Goal: Information Seeking & Learning: Learn about a topic

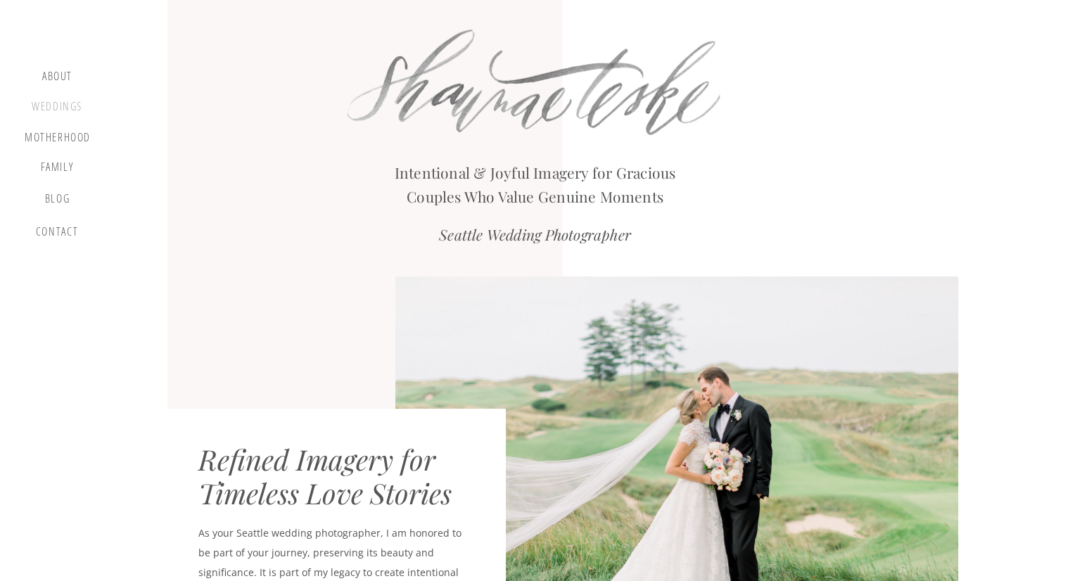
click at [58, 111] on div "Weddings" at bounding box center [56, 109] width 53 height 18
click at [57, 106] on div "Weddings" at bounding box center [56, 109] width 53 height 18
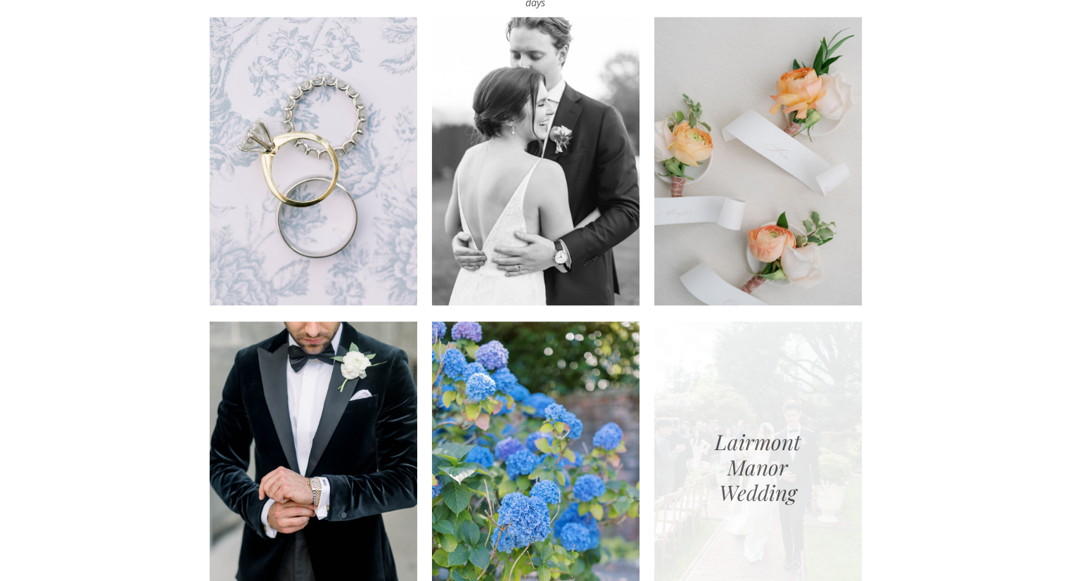
scroll to position [1555, 0]
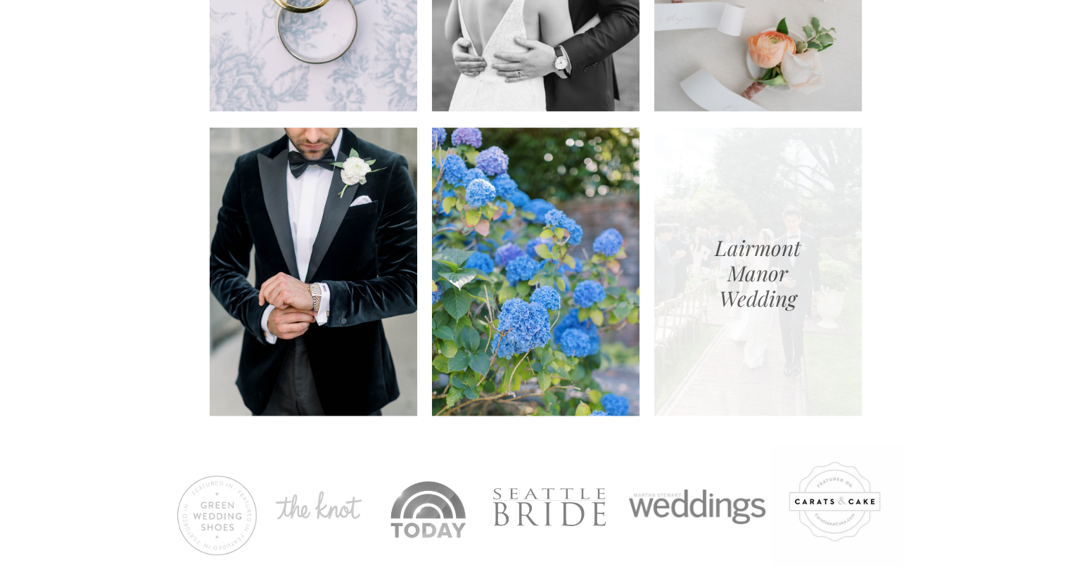
click at [760, 257] on div at bounding box center [758, 271] width 208 height 288
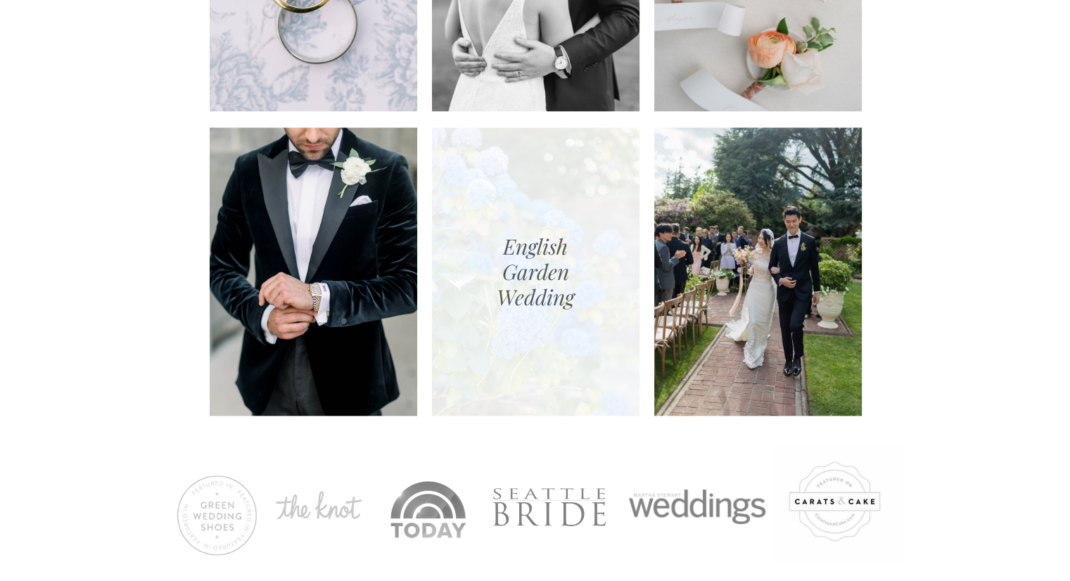
click at [478, 222] on div at bounding box center [536, 271] width 208 height 288
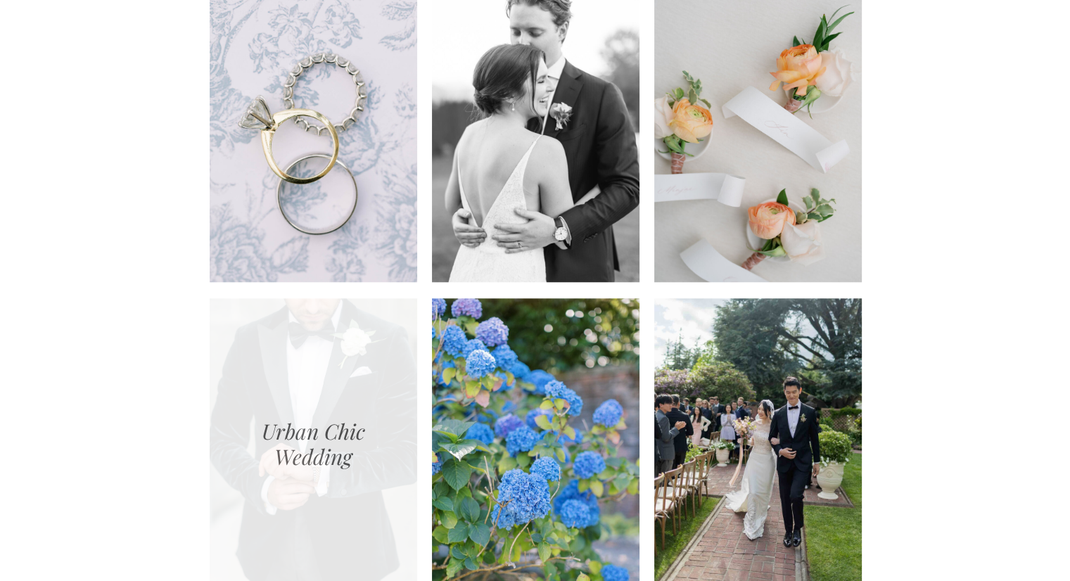
scroll to position [1384, 0]
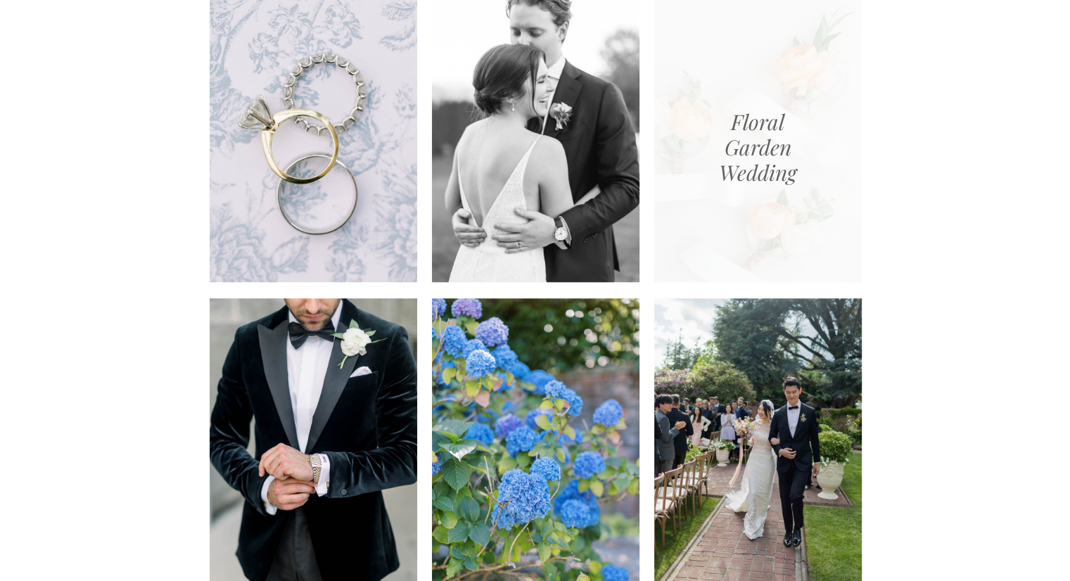
click at [774, 112] on div at bounding box center [758, 138] width 208 height 288
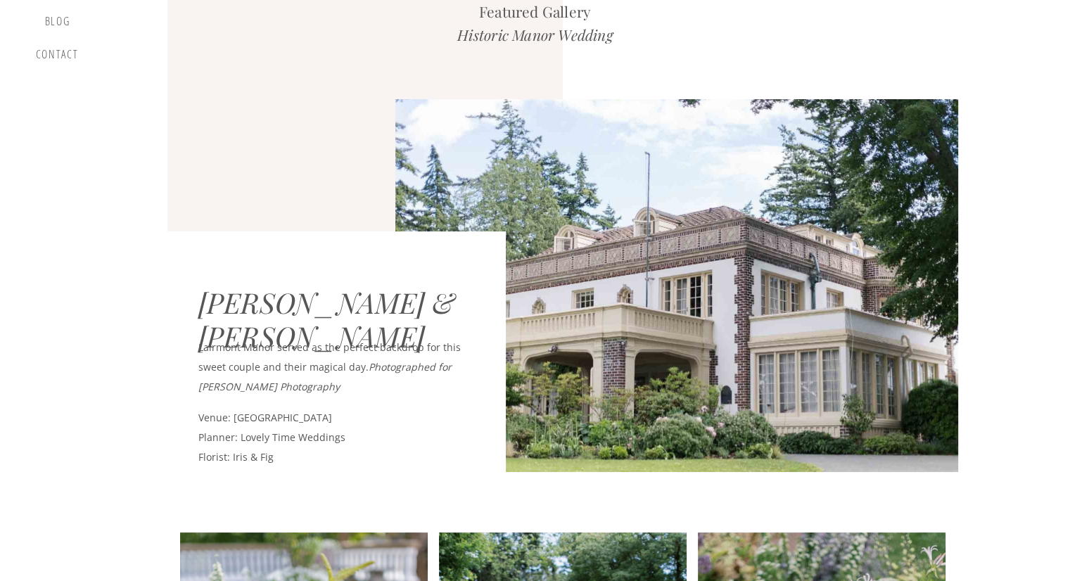
scroll to position [180, 0]
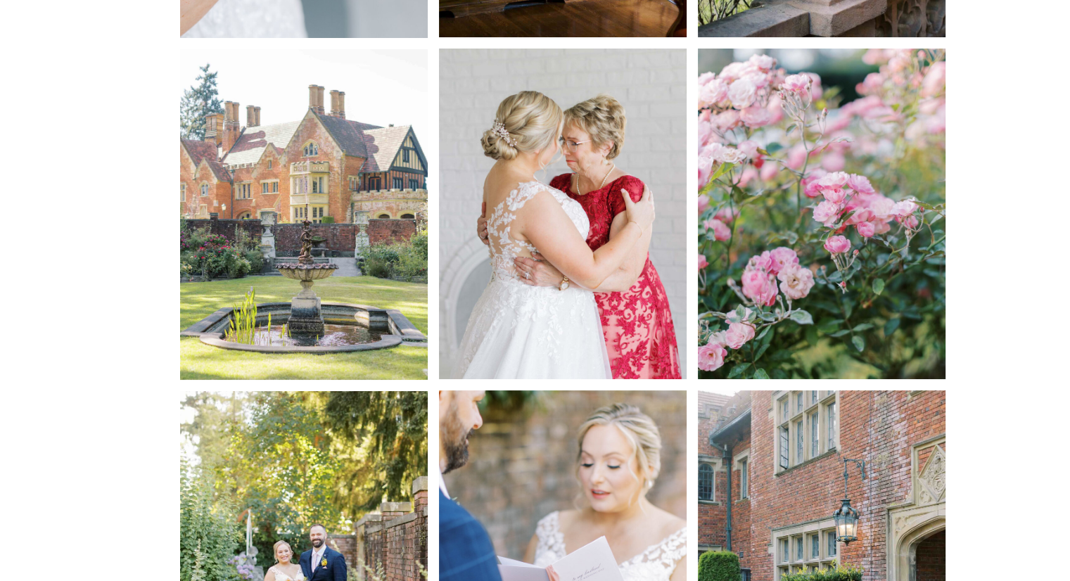
scroll to position [1349, 0]
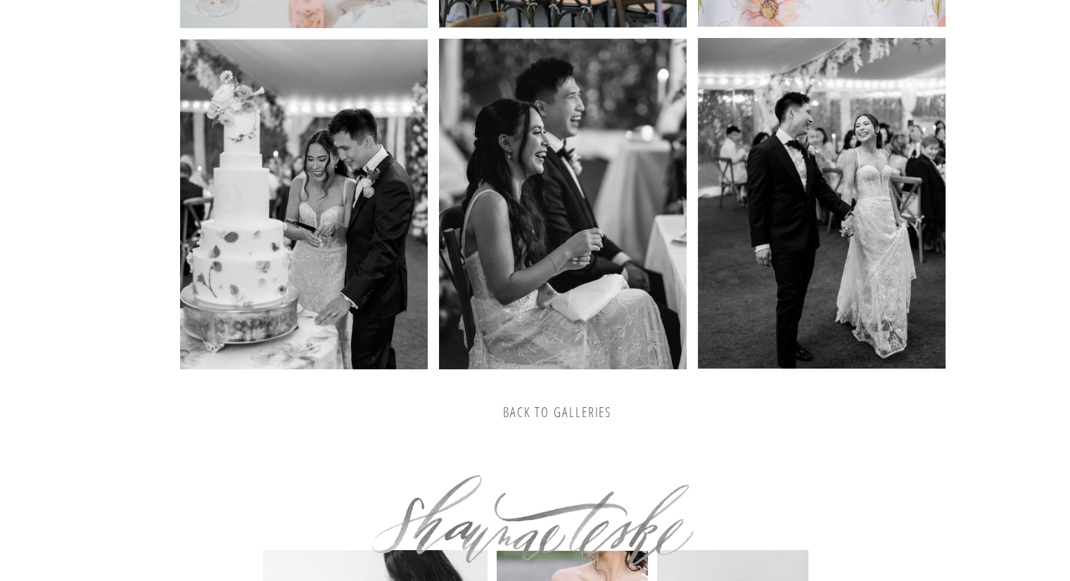
scroll to position [2683, 0]
